Goal: Task Accomplishment & Management: Manage account settings

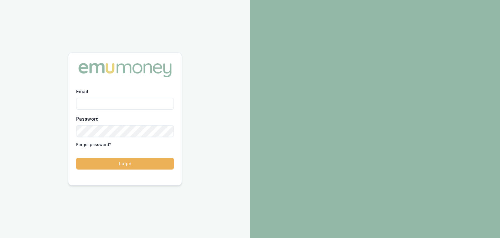
click at [100, 105] on input "Email" at bounding box center [125, 104] width 98 height 12
type input "[EMAIL_ADDRESS][PERSON_NAME][DOMAIN_NAME]"
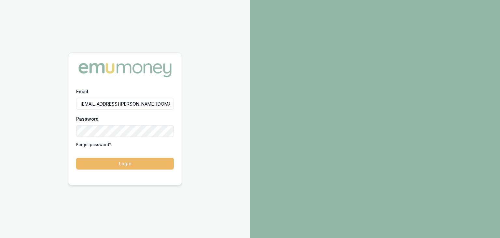
click at [145, 164] on button "Login" at bounding box center [125, 164] width 98 height 12
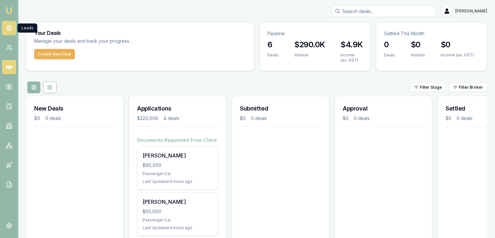
click at [6, 26] on icon at bounding box center [9, 28] width 7 height 7
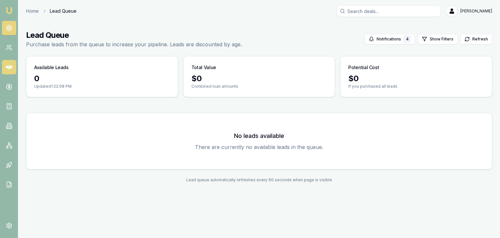
click at [8, 69] on icon at bounding box center [9, 67] width 7 height 7
